Goal: Book appointment/travel/reservation

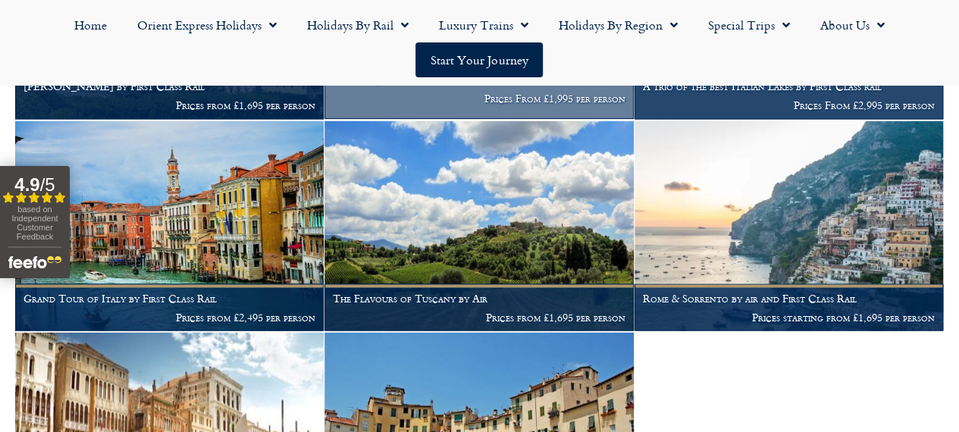
scroll to position [1160, 0]
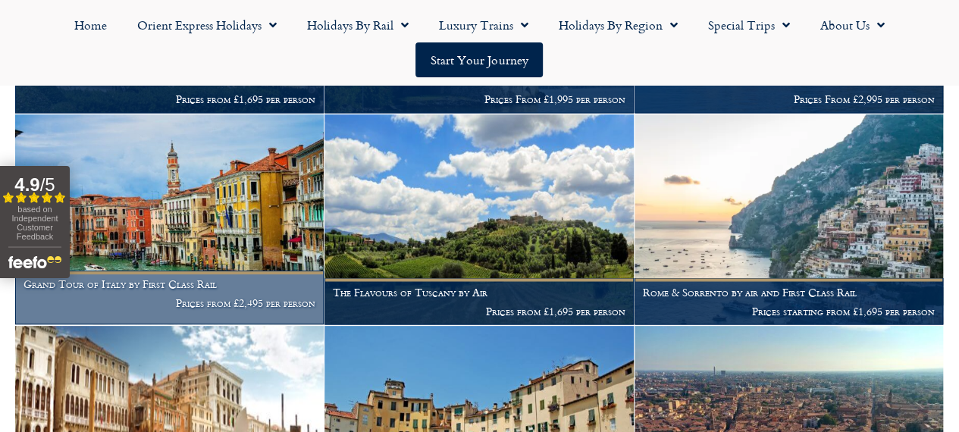
click at [155, 290] on h1 "Grand Tour of Italy by First Class Rail" at bounding box center [169, 284] width 292 height 12
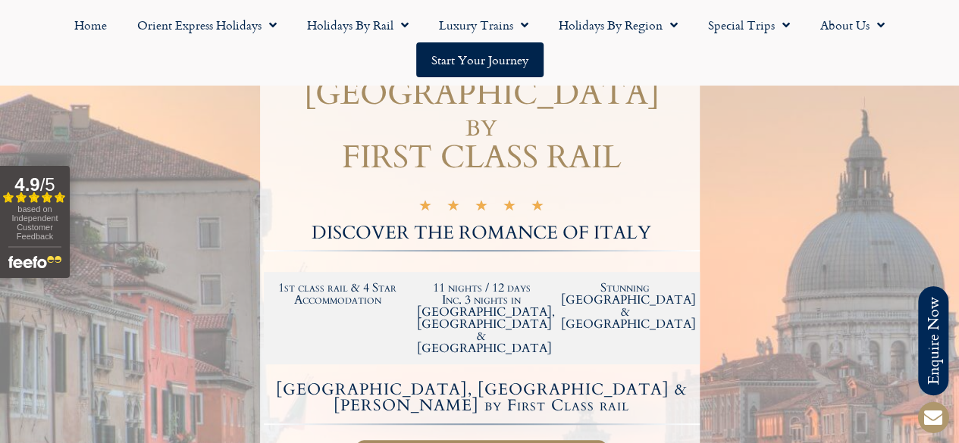
scroll to position [252, 0]
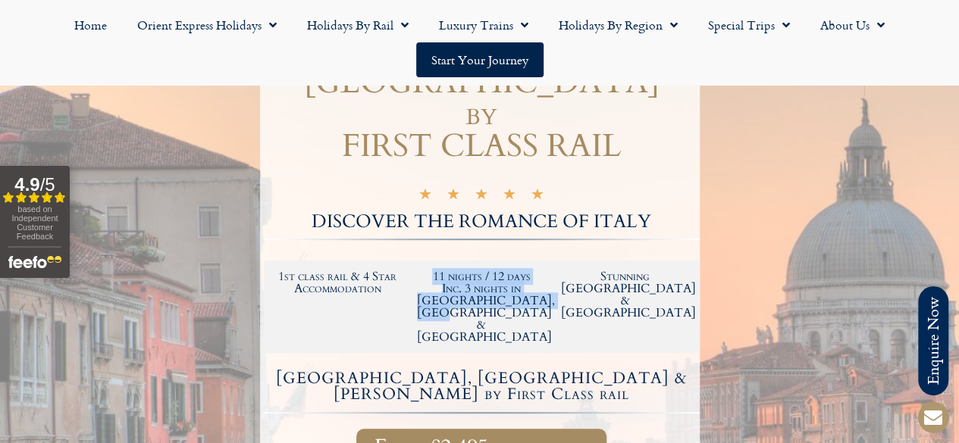
drag, startPoint x: 531, startPoint y: 278, endPoint x: 414, endPoint y: 251, distance: 119.9
click at [412, 263] on div "11 nights / 12 days Inc. 3 nights in [GEOGRAPHIC_DATA], [GEOGRAPHIC_DATA] & [GE…" at bounding box center [481, 307] width 144 height 88
copy h2 "11 nights / 12 days Inc. 3 nights in [GEOGRAPHIC_DATA], [GEOGRAPHIC_DATA] & [GE…"
